Goal: Task Accomplishment & Management: Complete application form

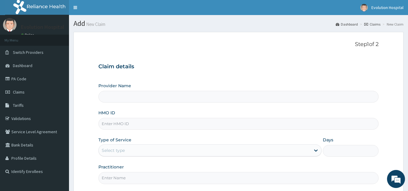
type input "Evolution Hospital"
click at [156, 125] on input "HMO ID" at bounding box center [239, 124] width 280 height 12
type input "jbn/10150/a"
click at [123, 149] on div "Select type" at bounding box center [113, 150] width 23 height 6
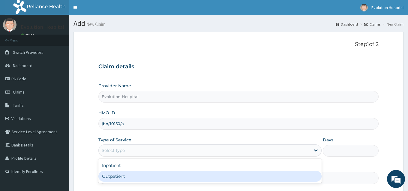
click at [114, 178] on div "Outpatient" at bounding box center [210, 176] width 223 height 11
type input "1"
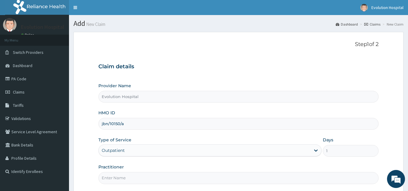
click at [123, 180] on input "Practitioner" at bounding box center [239, 178] width 280 height 12
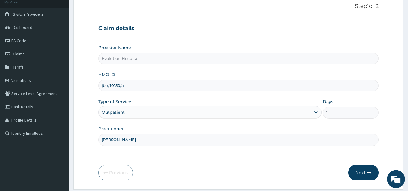
scroll to position [57, 0]
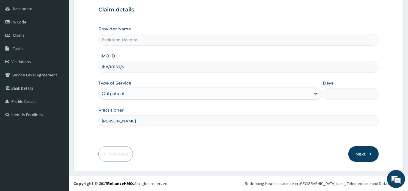
type input "[PERSON_NAME]"
click at [364, 152] on button "Next" at bounding box center [364, 154] width 30 height 16
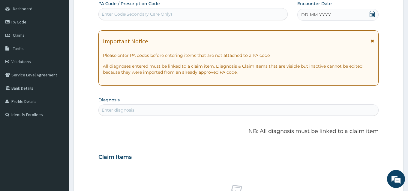
click at [244, 12] on div "Enter Code(Secondary Care Only)" at bounding box center [193, 14] width 189 height 10
type input "PA/F64B51"
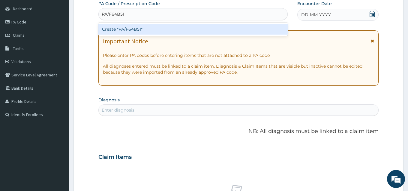
click at [171, 27] on div "Create "PA/F64B51"" at bounding box center [194, 29] width 190 height 11
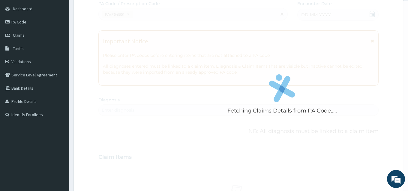
scroll to position [198, 0]
